Goal: Download file/media

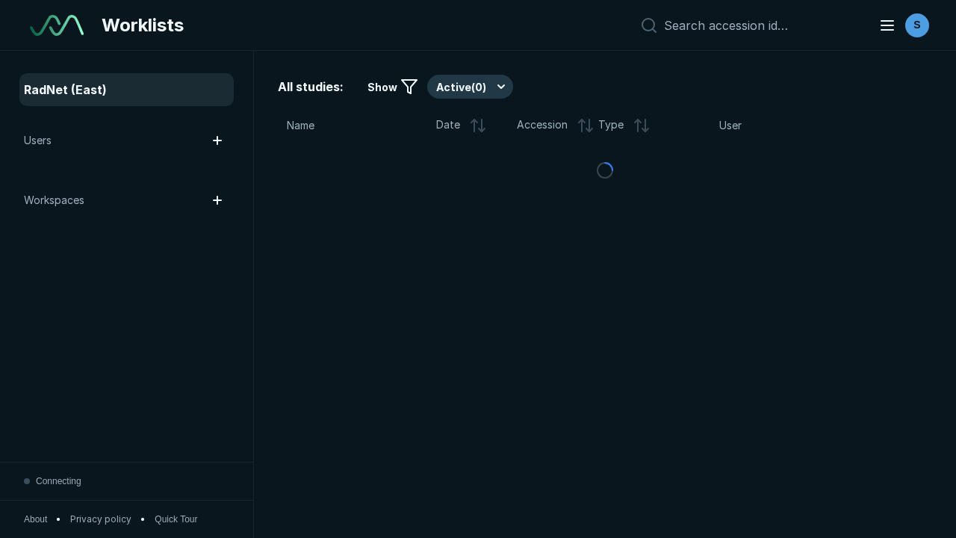
scroll to position [4077, 6220]
